Goal: Task Accomplishment & Management: Use online tool/utility

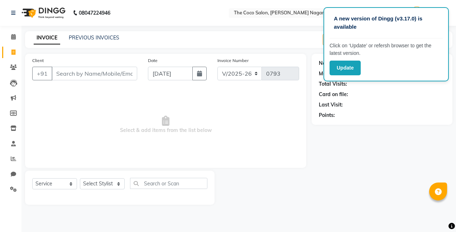
select select "5542"
select select "service"
click at [351, 68] on button "Update" at bounding box center [344, 68] width 31 height 15
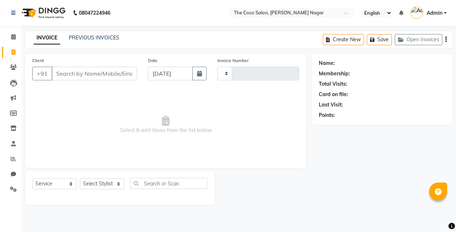
select select "service"
type input "0793"
select select "5542"
